Goal: Find contact information: Find contact information

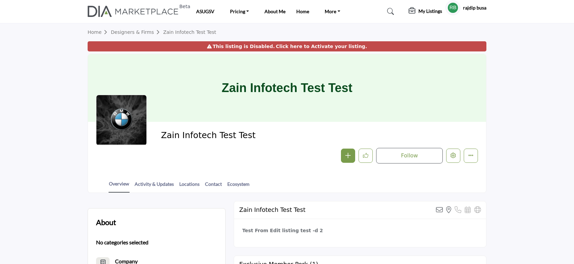
scroll to position [24, 0]
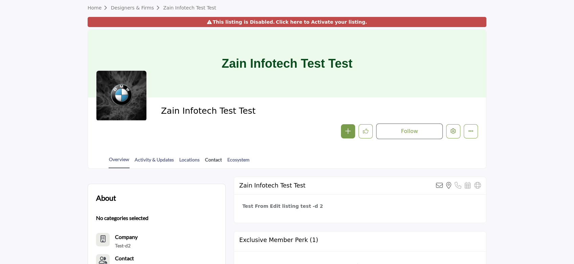
click at [213, 168] on link "Contact" at bounding box center [214, 162] width 18 height 12
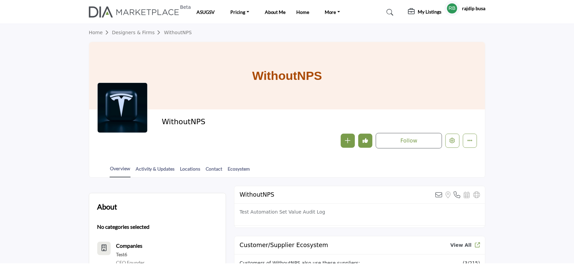
scroll to position [316, 0]
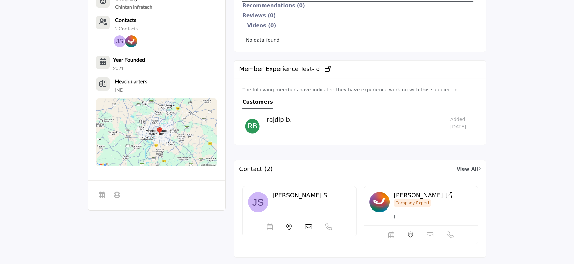
scroll to position [271, 0]
